Goal: Task Accomplishment & Management: Complete application form

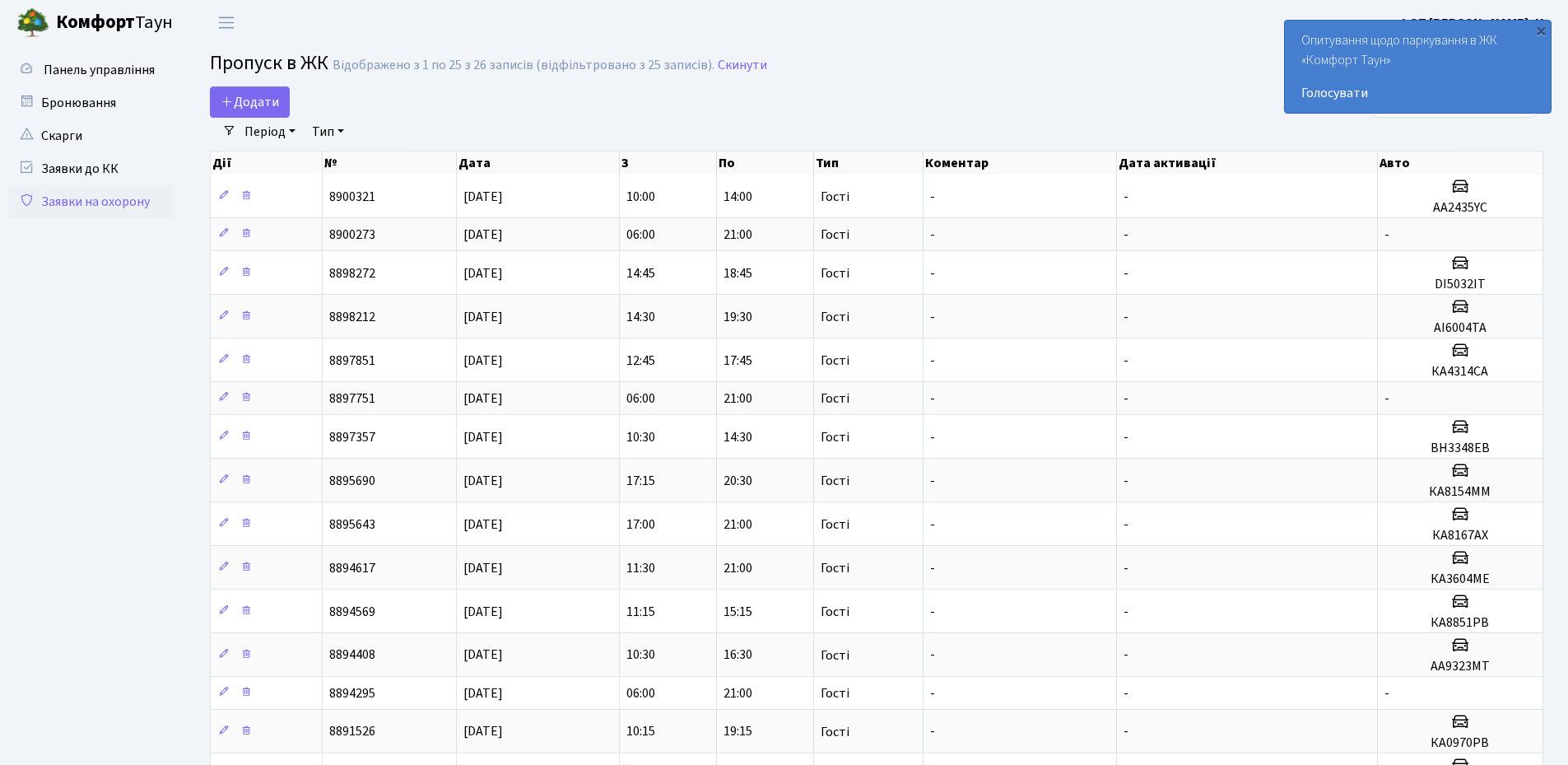
select select "25"
click at [272, 98] on span "Додати" at bounding box center [249, 102] width 58 height 18
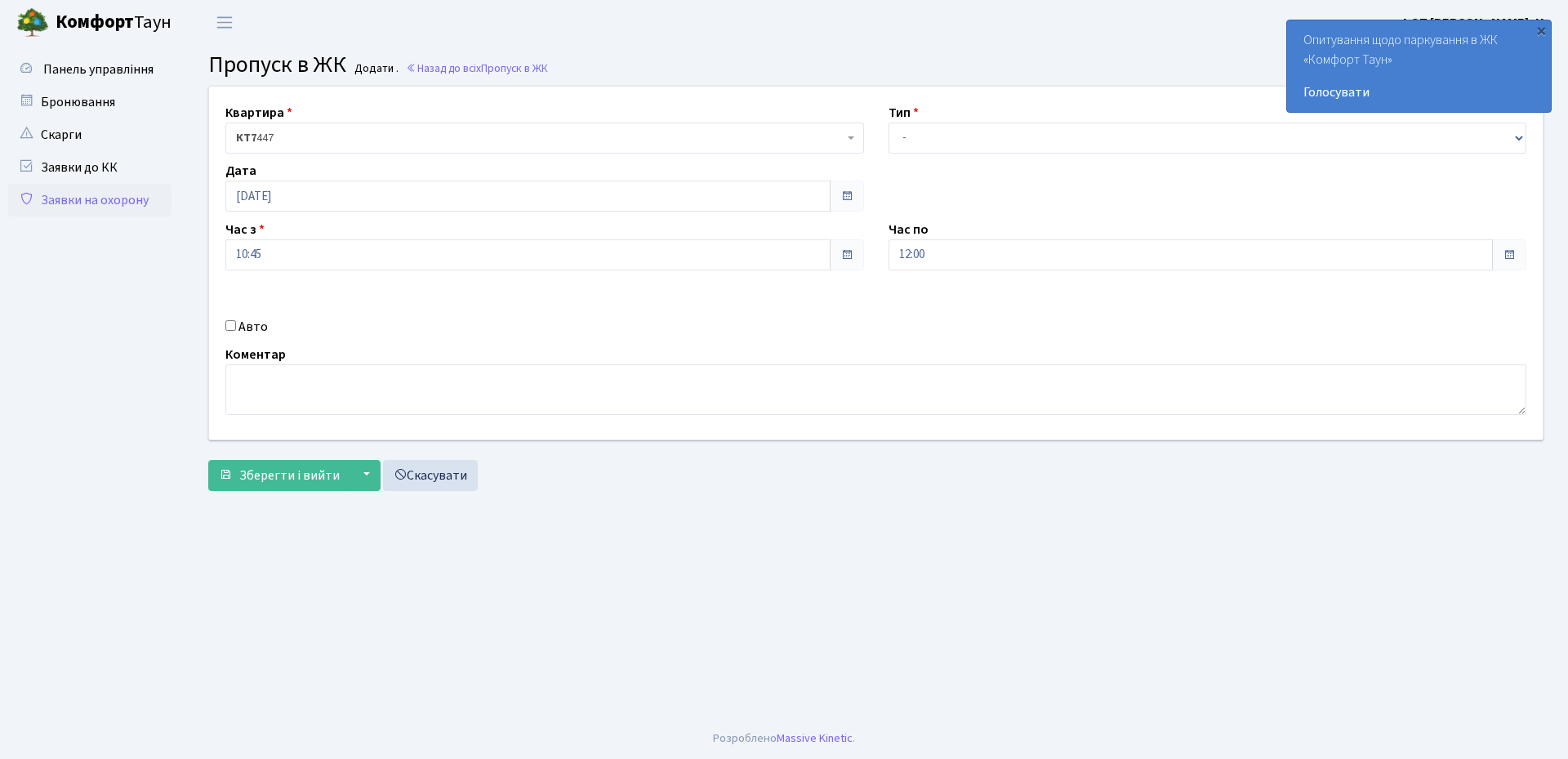
click at [228, 329] on input "Авто" at bounding box center [230, 325] width 11 height 11
click at [228, 321] on input "Авто" at bounding box center [230, 325] width 11 height 11
checkbox input "true"
click at [932, 306] on input "text" at bounding box center [1208, 313] width 639 height 31
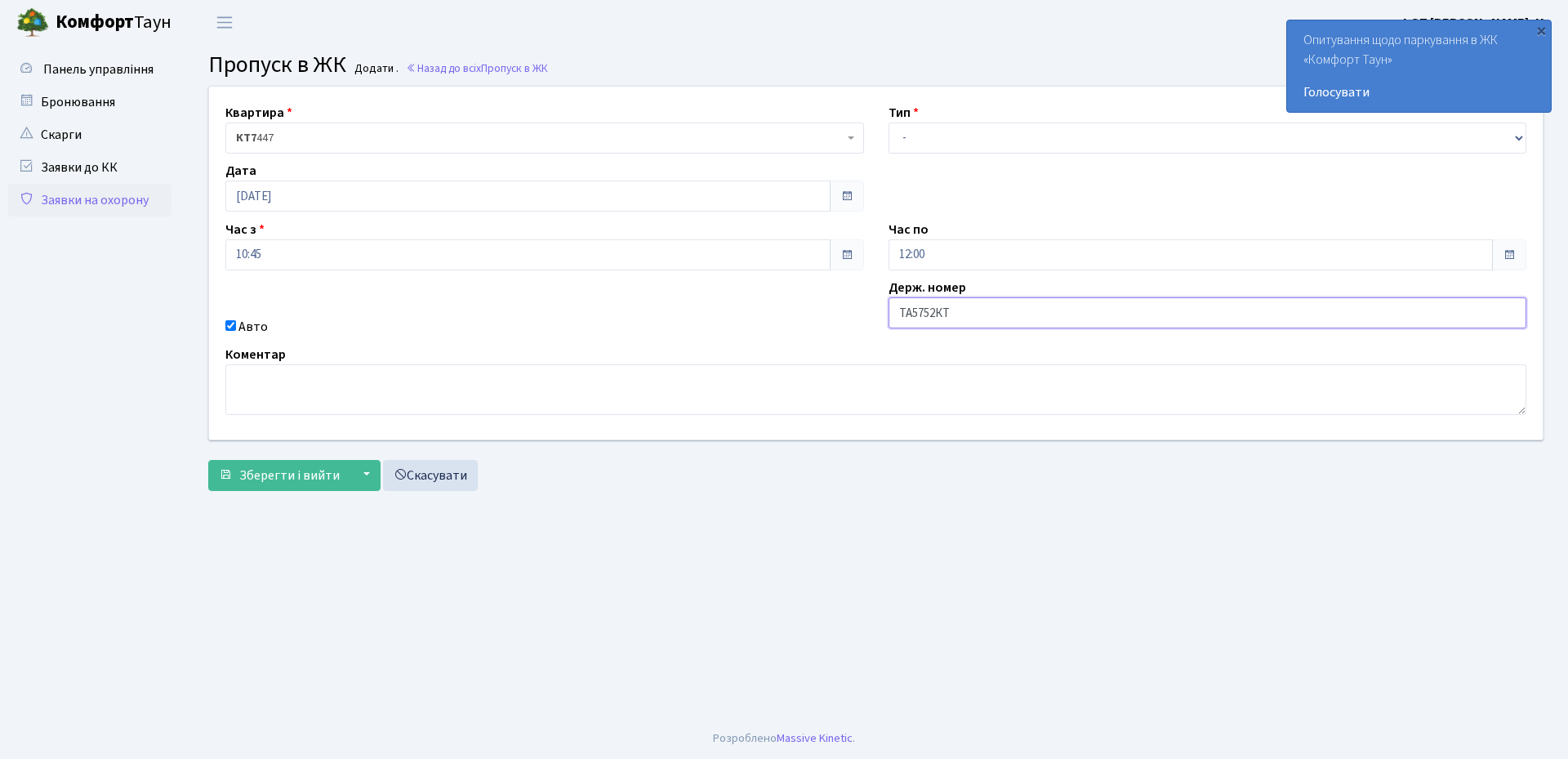
type input "ТА5752КТ"
click at [332, 257] on input "10:45" at bounding box center [528, 255] width 605 height 31
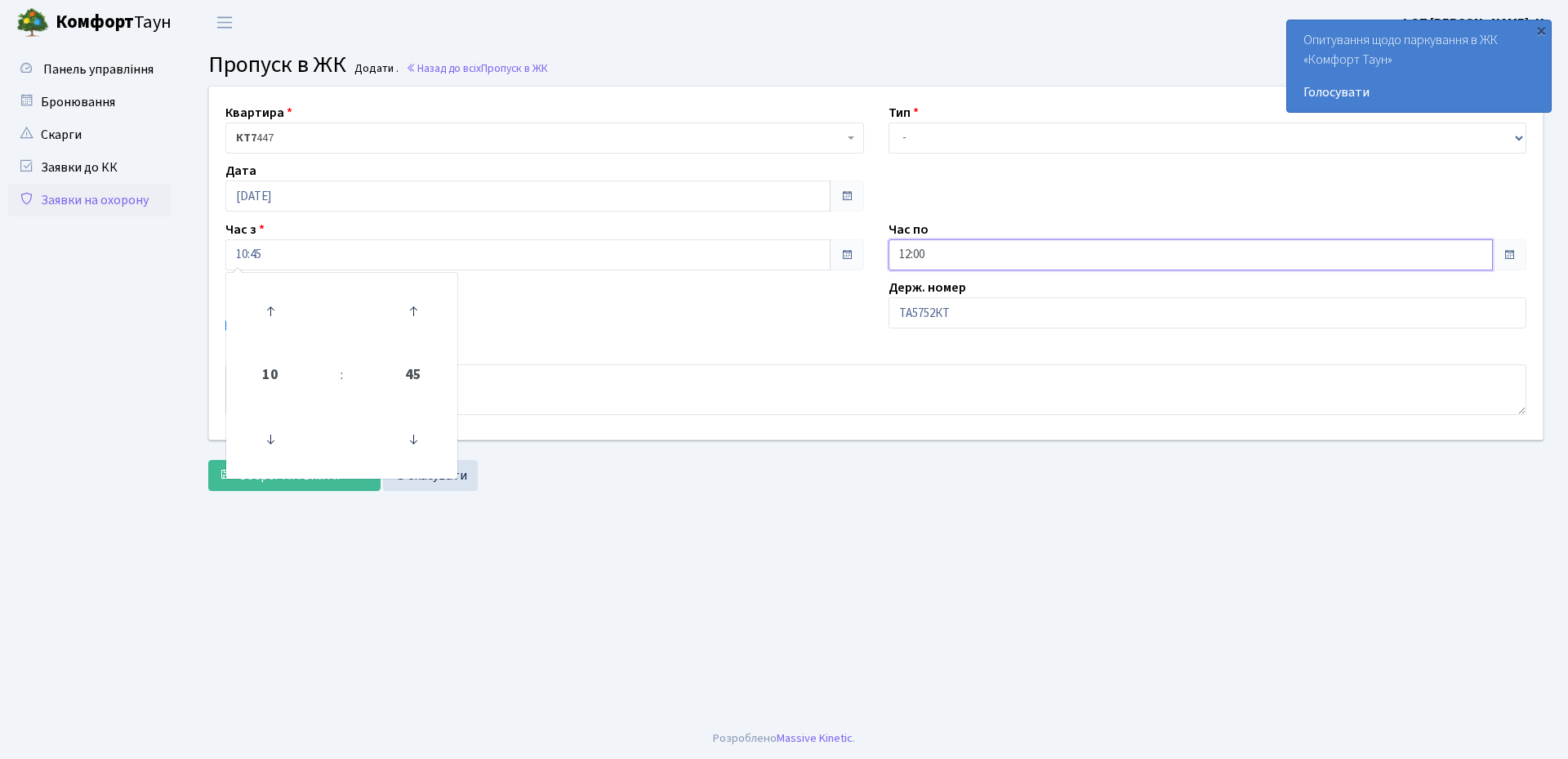
click at [978, 261] on input "12:00" at bounding box center [1191, 255] width 605 height 31
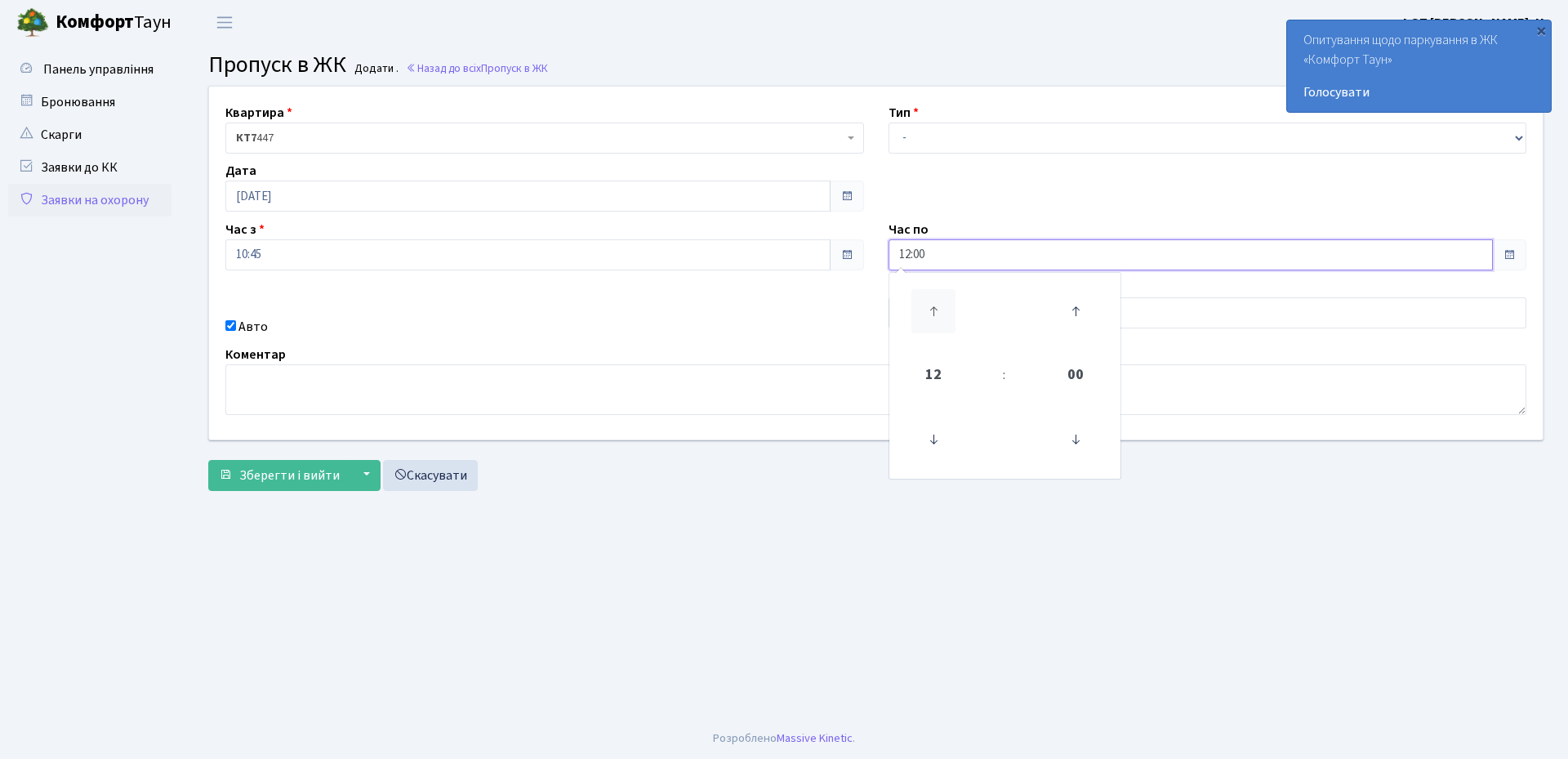
click at [929, 310] on icon at bounding box center [933, 310] width 44 height 44
type input "16:00"
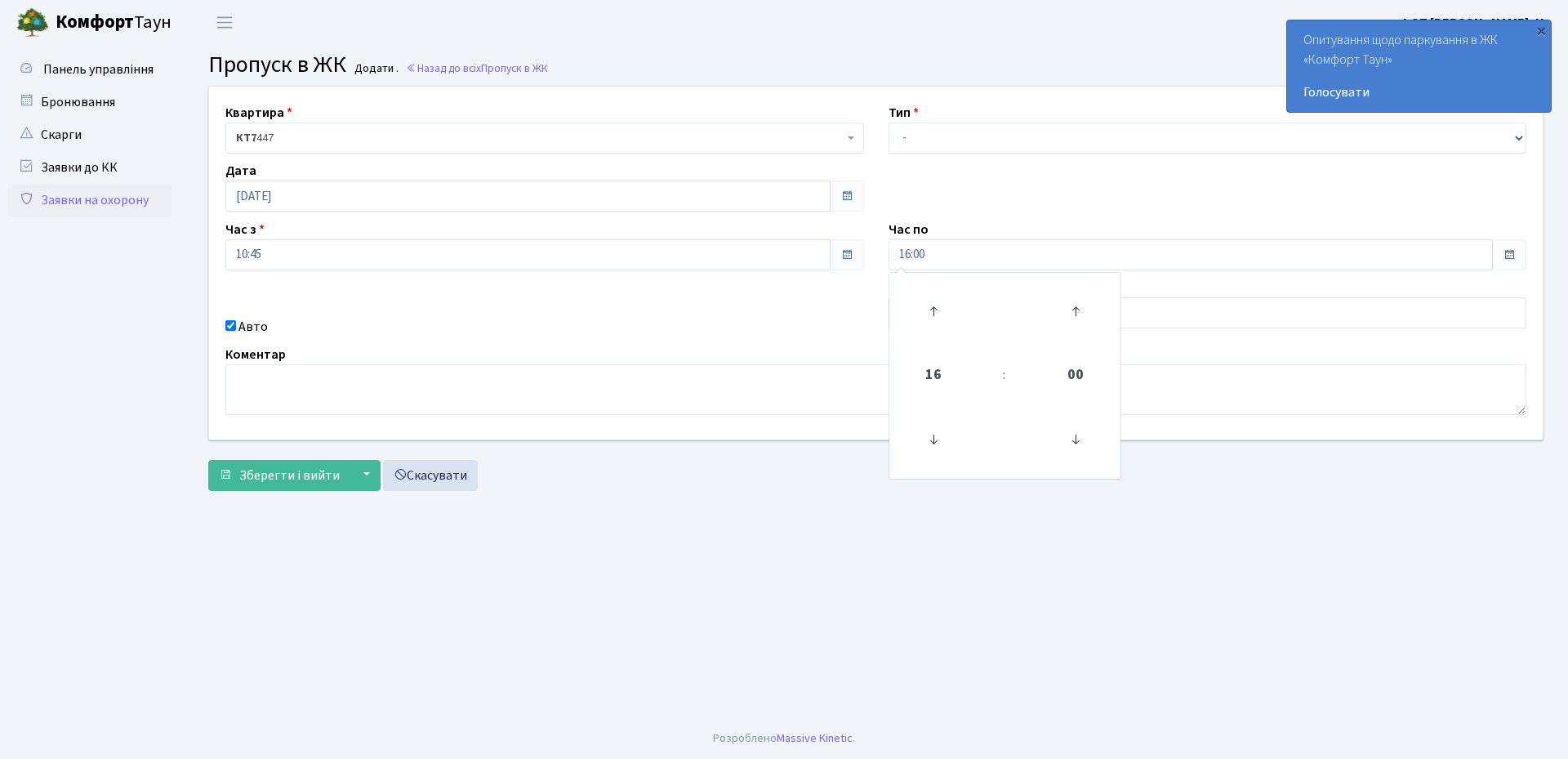
click at [696, 497] on div "Квартира <b>КТ7</b>&nbsp;&nbsp;&nbsp;447 КТ7 447 Тип - Доставка Таксі Гості Сер…" at bounding box center [876, 293] width 1360 height 414
click at [968, 139] on select "- Доставка Таксі Гості Сервіс" at bounding box center [1208, 139] width 639 height 31
select select "3"
click at [889, 123] on select "- Доставка Таксі Гості Сервіс" at bounding box center [1208, 139] width 639 height 31
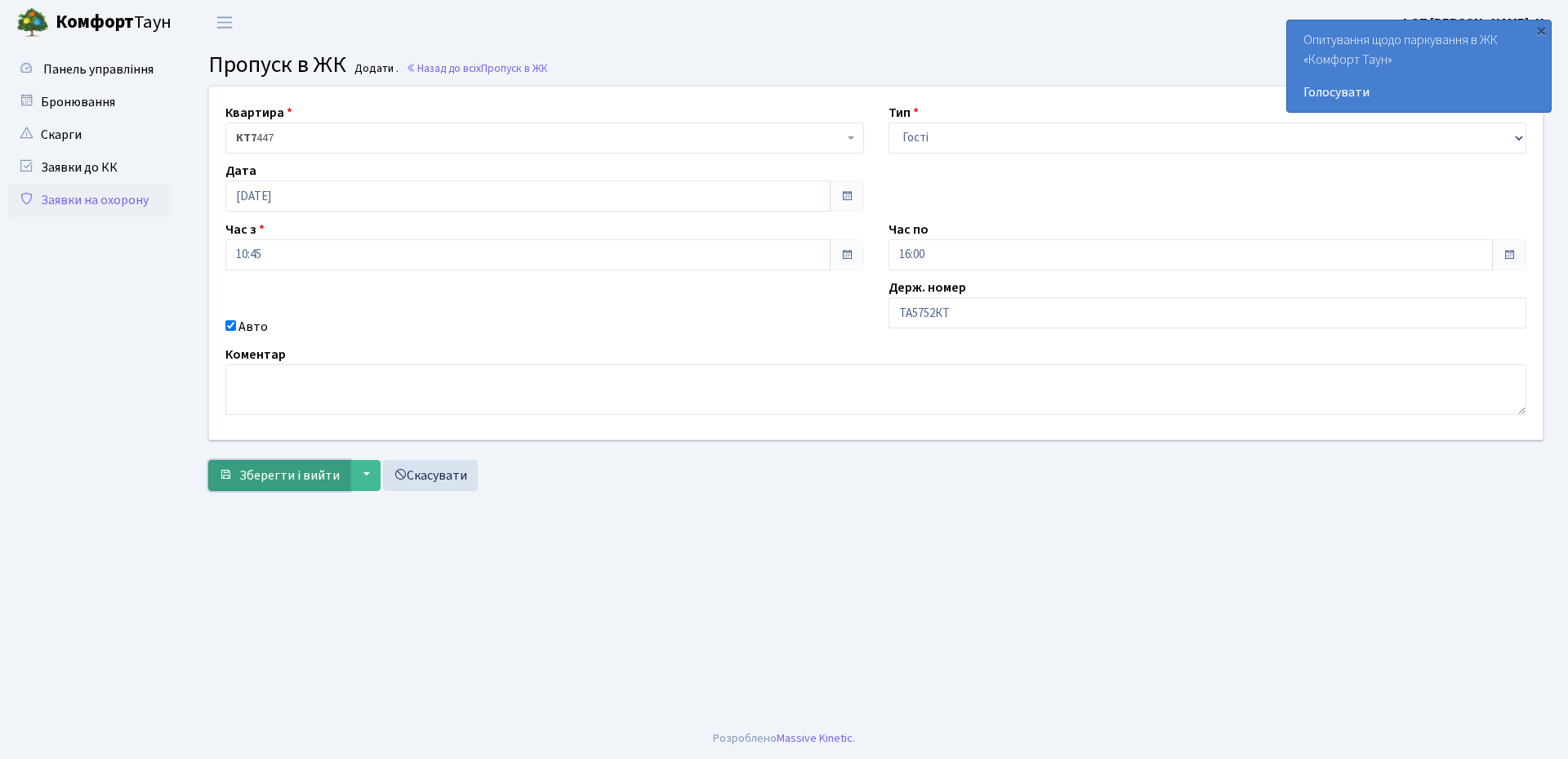
click at [273, 474] on span "Зберегти і вийти" at bounding box center [289, 475] width 101 height 18
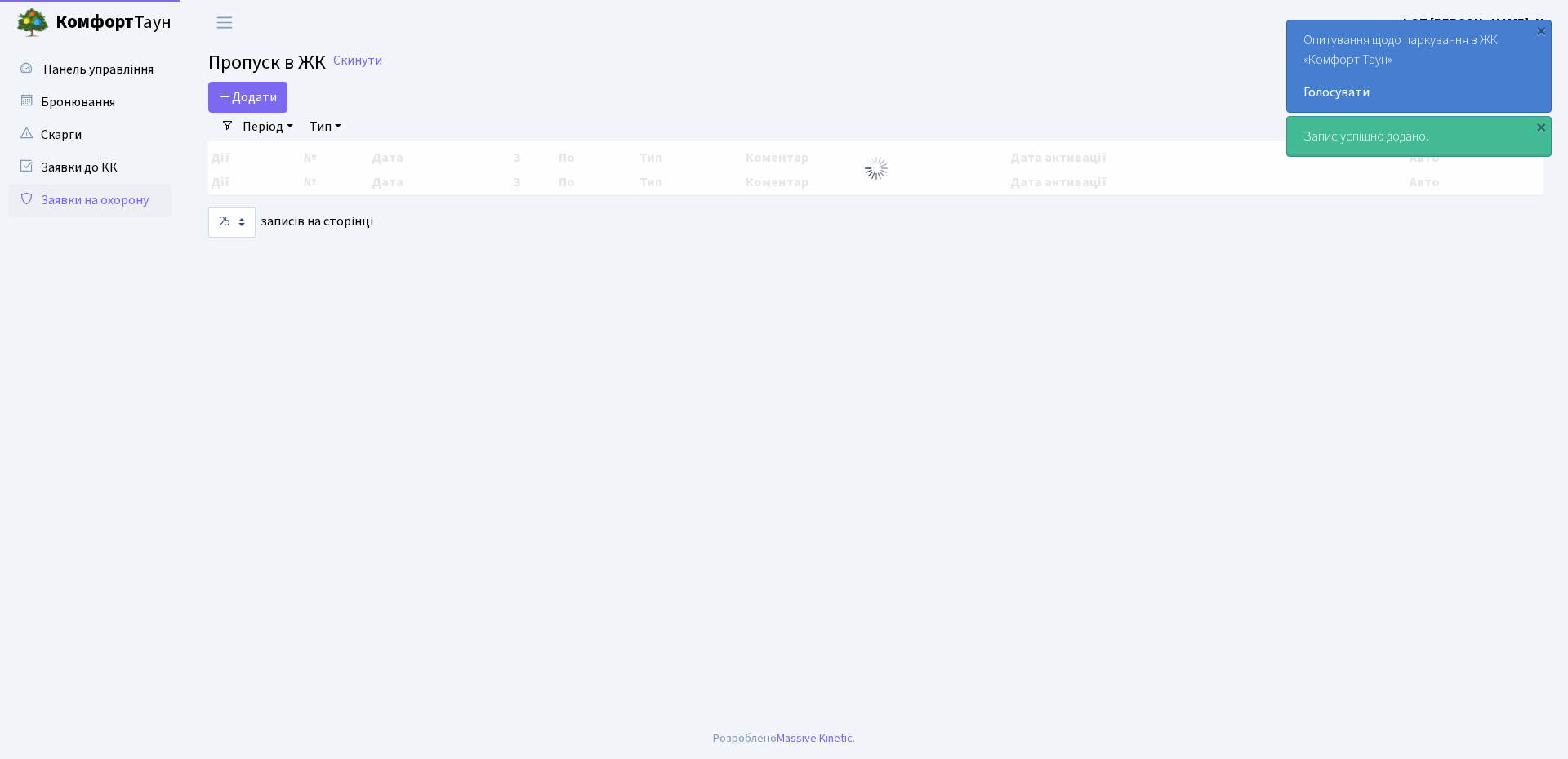
select select "25"
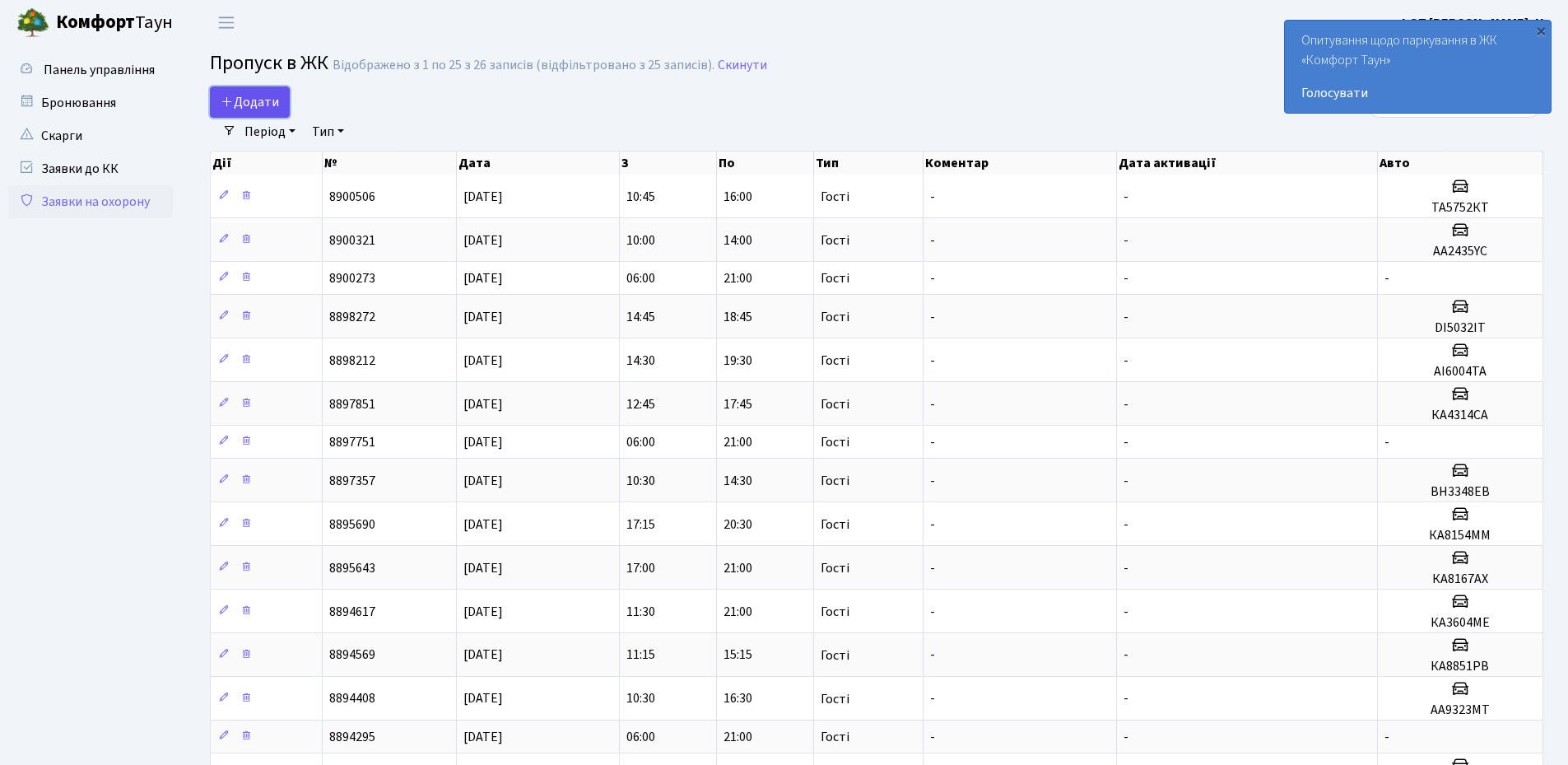
click at [247, 103] on span "Додати" at bounding box center [249, 102] width 58 height 18
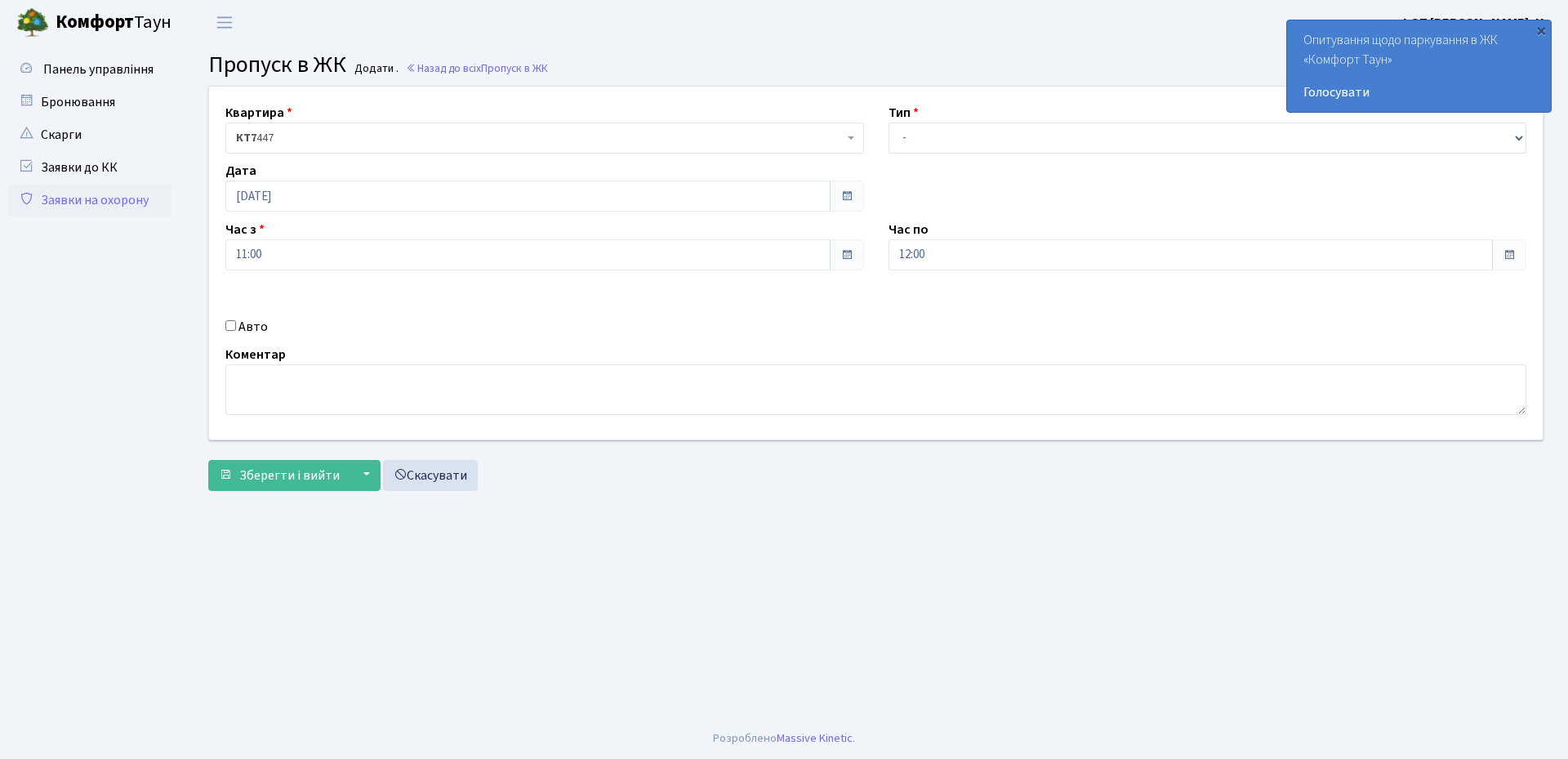
click at [229, 325] on input "Авто" at bounding box center [230, 325] width 11 height 11
checkbox input "true"
click at [912, 323] on input "text" at bounding box center [1208, 313] width 639 height 31
type input "вн3952нн"
click at [947, 252] on input "12:00" at bounding box center [1191, 255] width 605 height 31
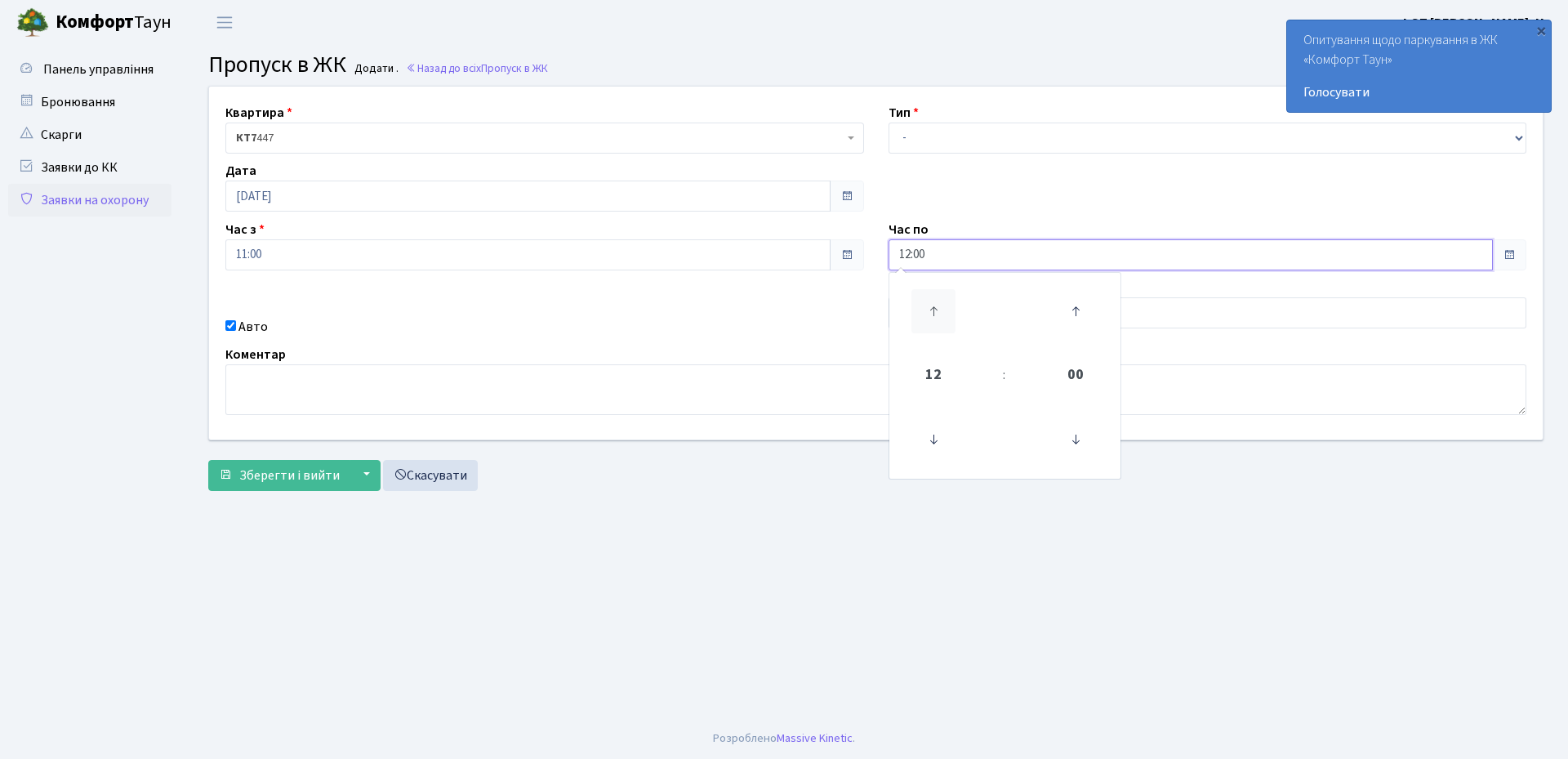
click at [931, 310] on icon at bounding box center [933, 310] width 44 height 44
type input "14:00"
click at [941, 143] on select "- Доставка Таксі Гості Сервіс" at bounding box center [1208, 139] width 639 height 31
select select "3"
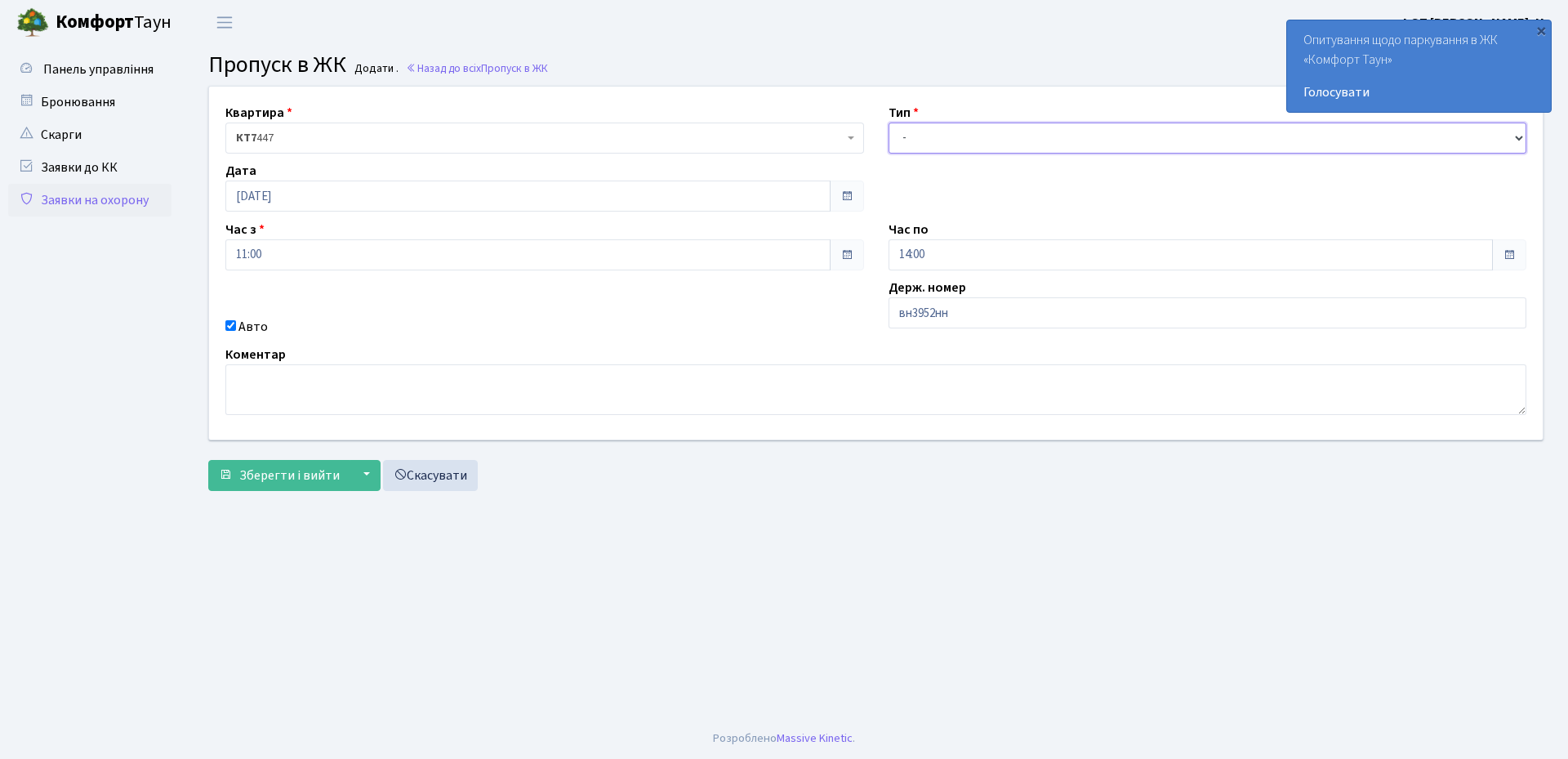
click at [889, 123] on select "- Доставка Таксі Гості Сервіс" at bounding box center [1208, 139] width 639 height 31
click at [294, 484] on span "Зберегти і вийти" at bounding box center [289, 475] width 101 height 18
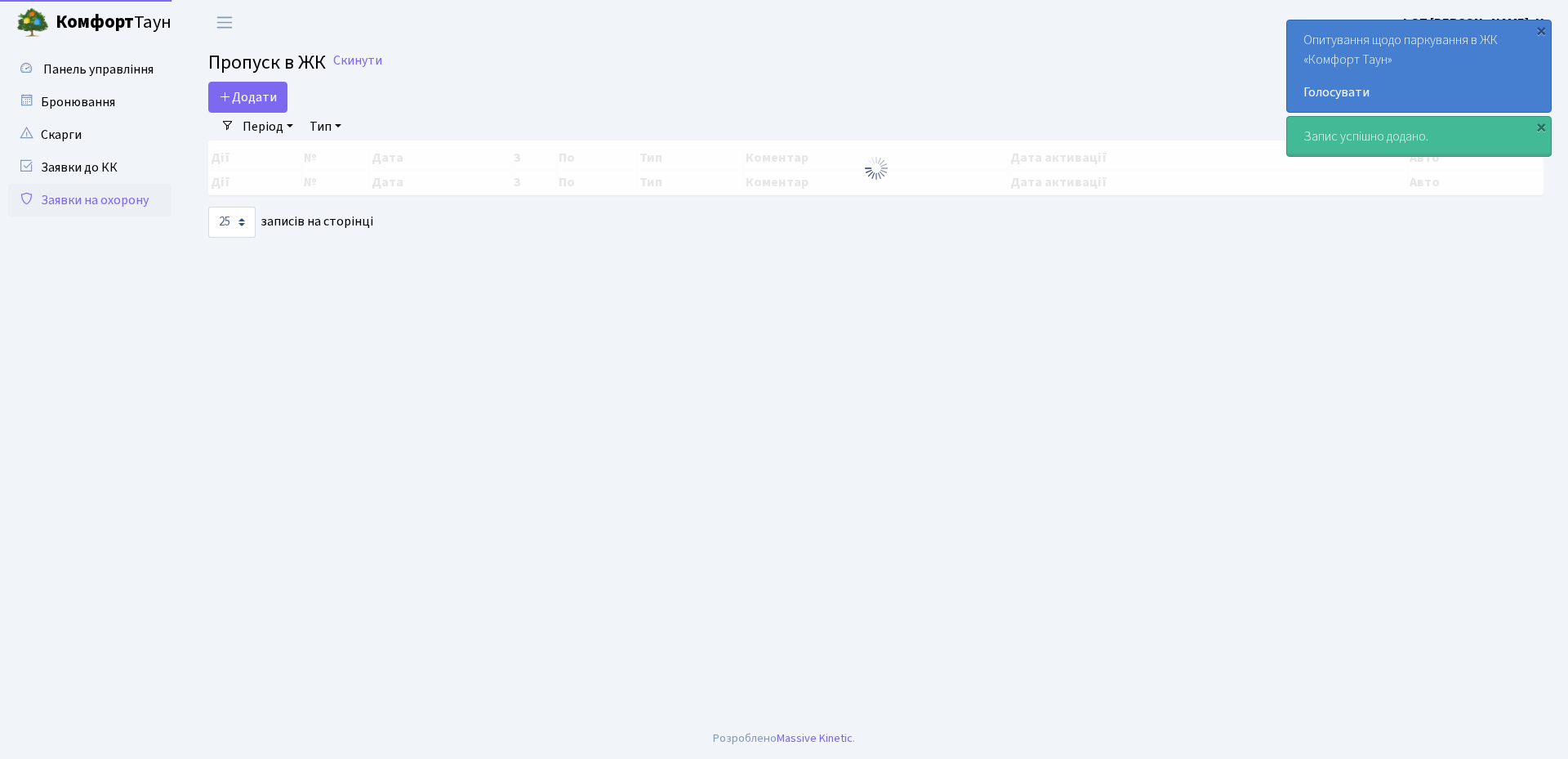
select select "25"
